Goal: Information Seeking & Learning: Learn about a topic

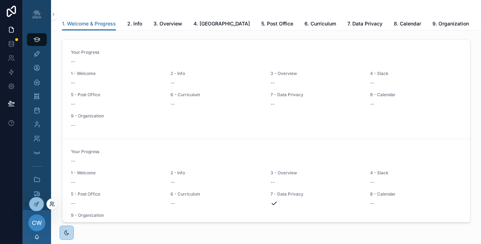
click at [50, 203] on icon at bounding box center [51, 203] width 2 height 2
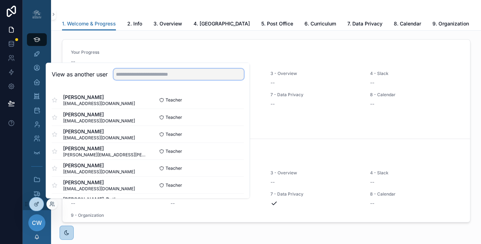
click at [125, 73] on input "text" at bounding box center [178, 74] width 130 height 11
click at [230, 171] on button "Select" at bounding box center [234, 168] width 18 height 10
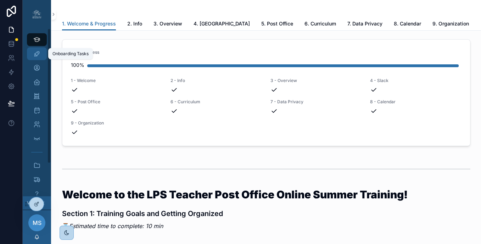
click at [32, 54] on div "Onboarding Tasks" at bounding box center [36, 53] width 11 height 11
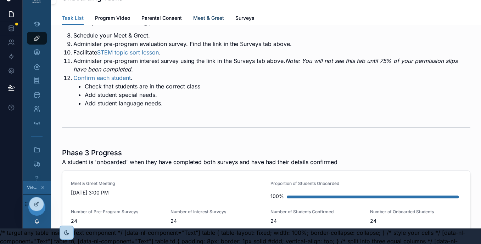
scroll to position [287, 0]
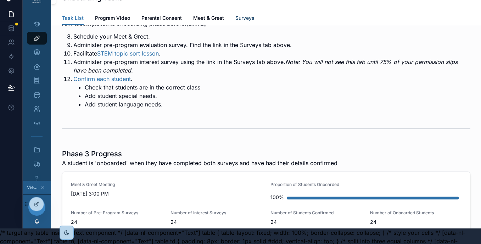
click at [238, 20] on span "Surveys" at bounding box center [244, 18] width 19 height 7
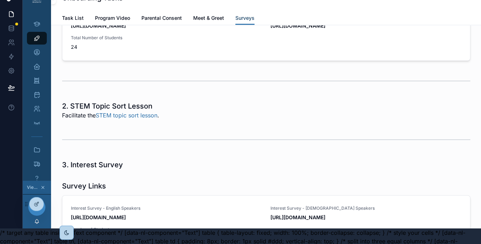
scroll to position [813, 0]
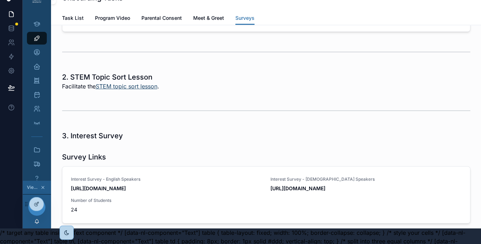
click at [140, 90] on link "STEM topic sort lesson" at bounding box center [127, 86] width 62 height 7
